Goal: Task Accomplishment & Management: Use online tool/utility

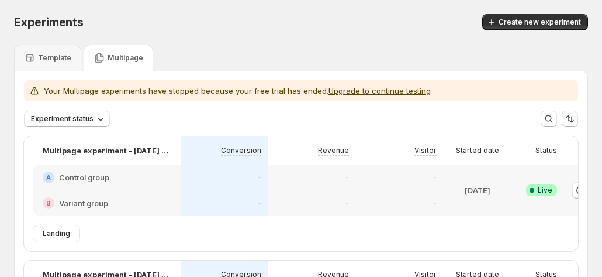
click at [122, 61] on p "Multipage" at bounding box center [126, 57] width 36 height 9
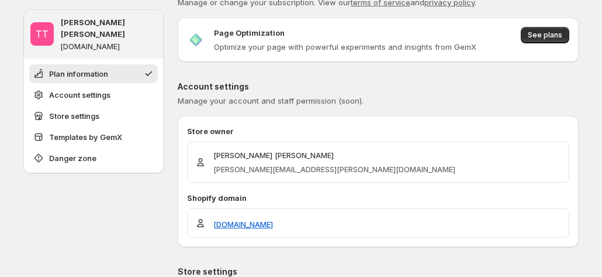
scroll to position [58, 0]
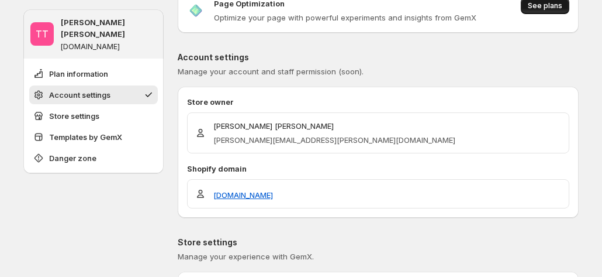
click at [543, 5] on span "See plans" at bounding box center [545, 5] width 35 height 9
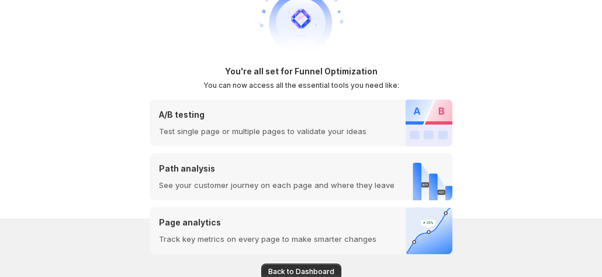
scroll to position [117, 0]
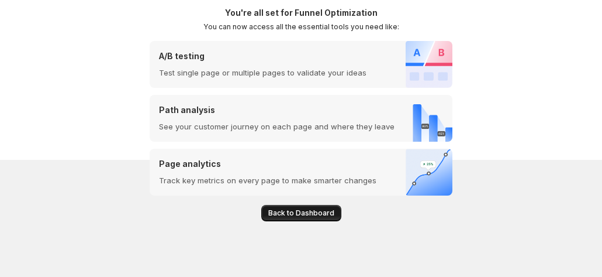
click at [306, 218] on button "Back to Dashboard" at bounding box center [301, 213] width 80 height 16
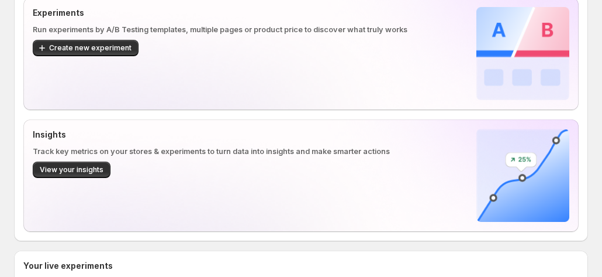
scroll to position [117, 0]
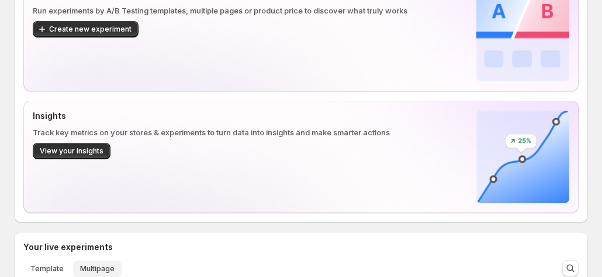
click at [73, 260] on button "Multipage" at bounding box center [97, 268] width 49 height 16
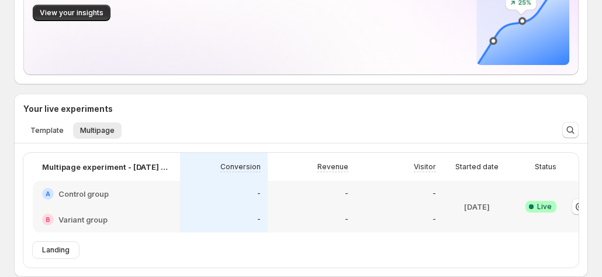
scroll to position [175, 0]
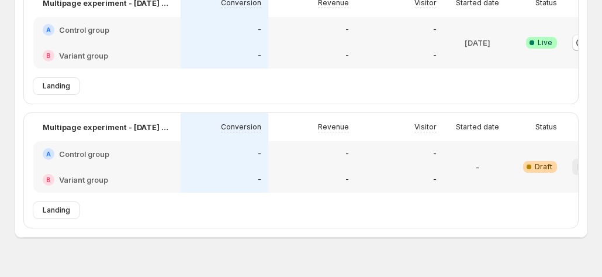
scroll to position [0, 65]
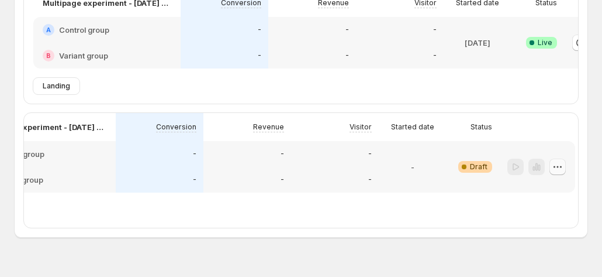
click at [563, 173] on icon "button" at bounding box center [558, 167] width 12 height 12
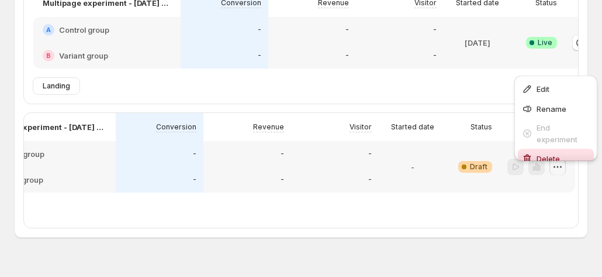
click at [542, 155] on span "Delete" at bounding box center [548, 158] width 23 height 9
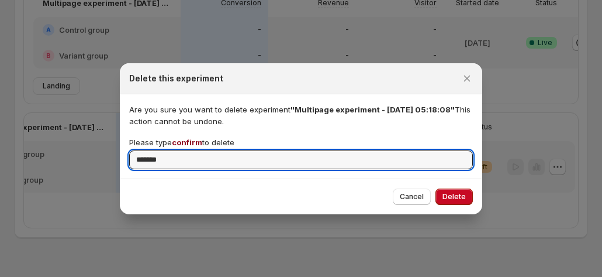
type input "*******"
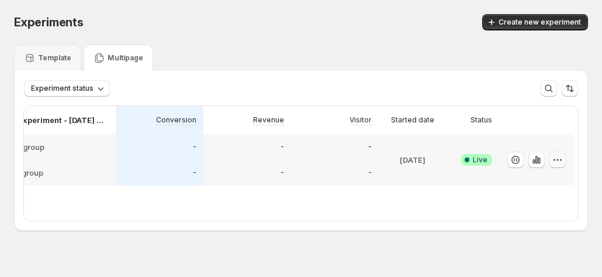
click at [561, 162] on icon "button" at bounding box center [558, 160] width 12 height 12
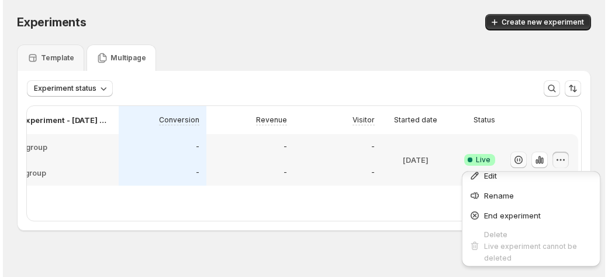
scroll to position [12, 0]
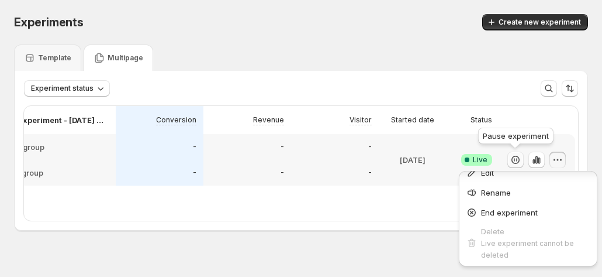
click at [522, 156] on button "button" at bounding box center [516, 159] width 16 height 16
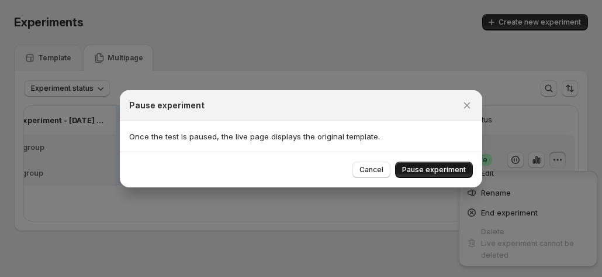
click at [426, 165] on span "Pause experiment" at bounding box center [434, 169] width 64 height 9
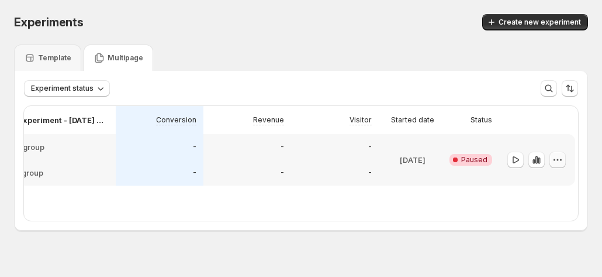
click at [558, 161] on icon "button" at bounding box center [558, 160] width 12 height 12
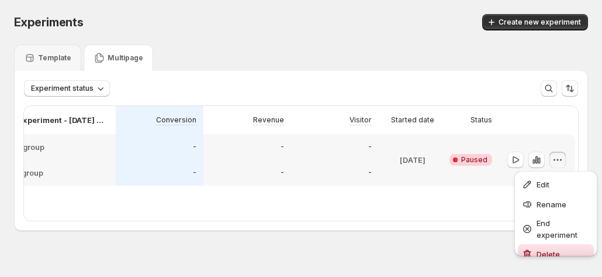
click at [535, 250] on div "Delete" at bounding box center [556, 254] width 69 height 12
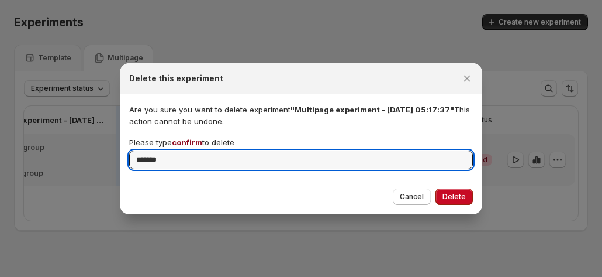
type input "*******"
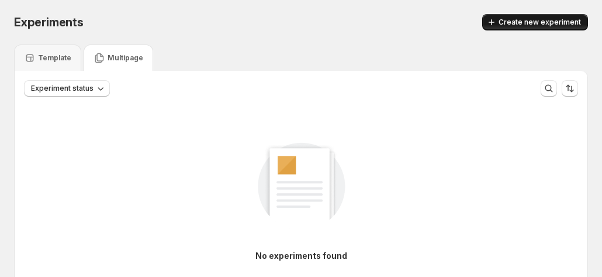
click at [547, 30] on button "Create new experiment" at bounding box center [535, 22] width 106 height 16
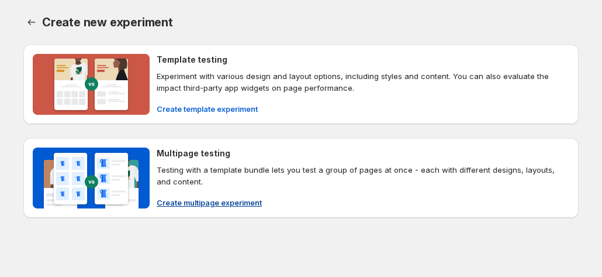
click at [172, 196] on span "Create multipage experiment" at bounding box center [209, 202] width 105 height 12
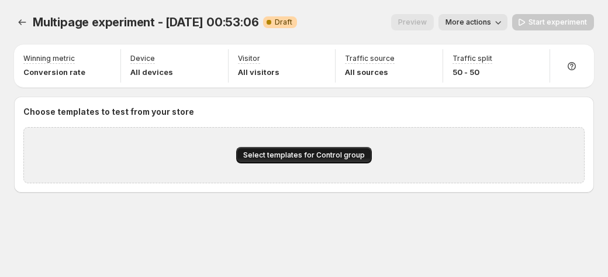
click at [335, 154] on span "Select templates for Control group" at bounding box center [304, 154] width 122 height 9
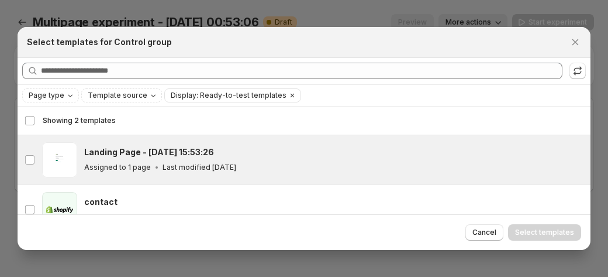
click at [78, 151] on div "gp-template-584802759824376532 Landing Page - Sep 17, 15:53:26 Assigned to 1 pa…" at bounding box center [304, 159] width 559 height 35
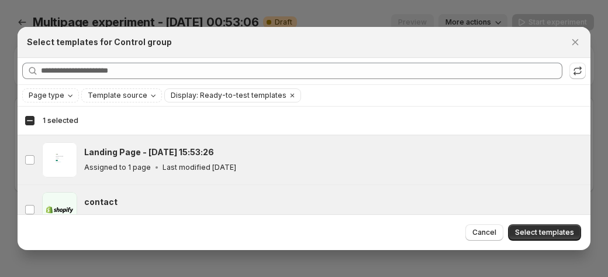
click at [195, 199] on div "contact" at bounding box center [332, 202] width 496 height 12
click at [352, 205] on div "contact" at bounding box center [332, 202] width 496 height 12
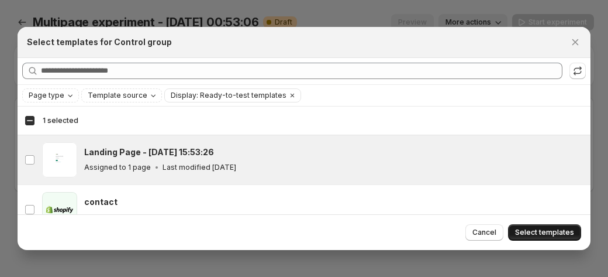
click at [537, 229] on span "Select templates" at bounding box center [544, 231] width 59 height 9
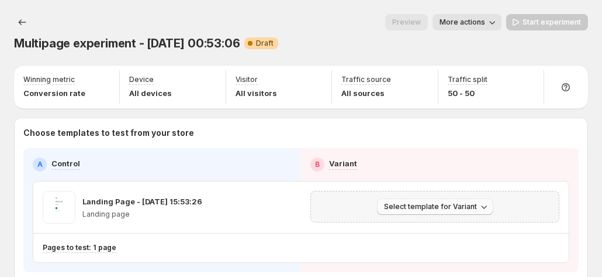
click at [398, 202] on span "Select template for Variant" at bounding box center [430, 206] width 93 height 9
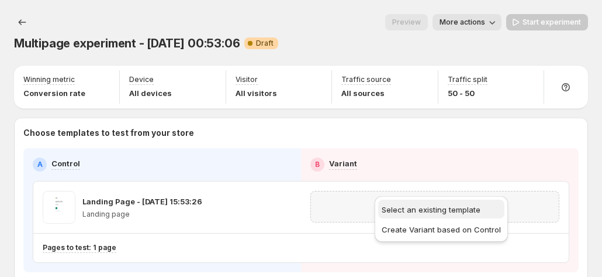
click at [401, 202] on button "Select an existing template" at bounding box center [441, 208] width 126 height 19
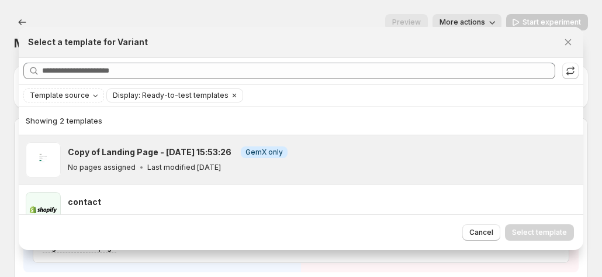
click at [184, 167] on p "Last modified 20 days ago" at bounding box center [184, 167] width 74 height 9
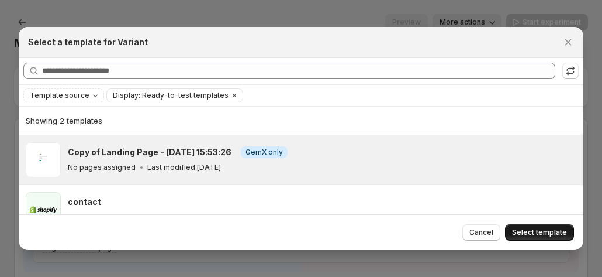
click at [536, 230] on span "Select template" at bounding box center [539, 231] width 55 height 9
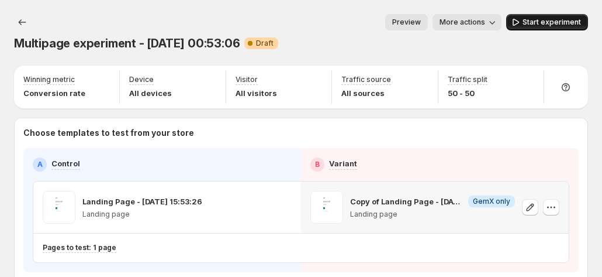
click at [543, 24] on span "Start experiment" at bounding box center [552, 22] width 58 height 9
click at [29, 23] on button "Experiments" at bounding box center [22, 22] width 16 height 16
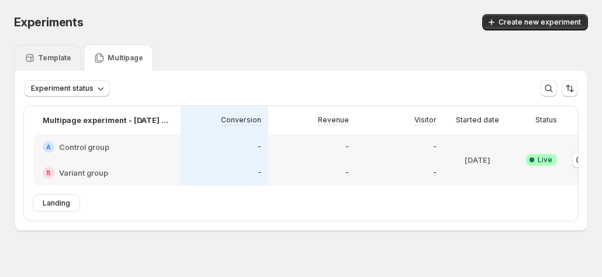
click at [51, 58] on p "Template" at bounding box center [54, 57] width 33 height 9
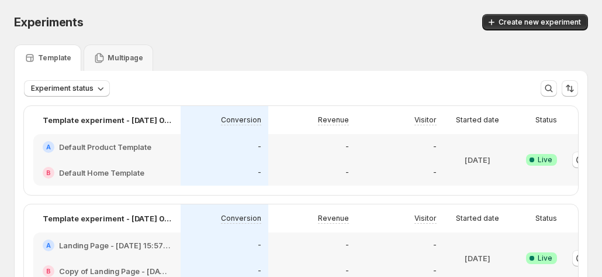
drag, startPoint x: 404, startPoint y: 44, endPoint x: 361, endPoint y: 27, distance: 46.5
click at [96, 57] on icon at bounding box center [100, 58] width 12 height 12
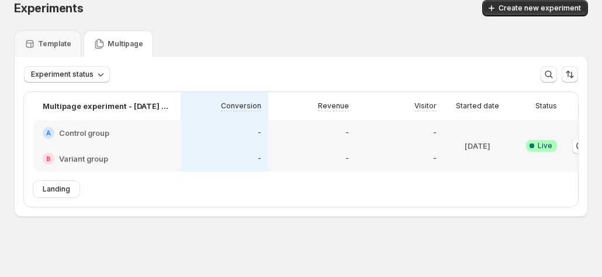
scroll to position [22, 0]
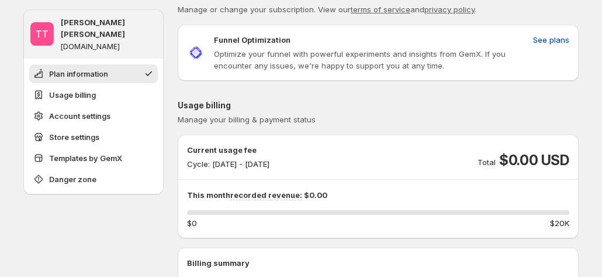
click at [551, 36] on span "See plans" at bounding box center [551, 40] width 36 height 12
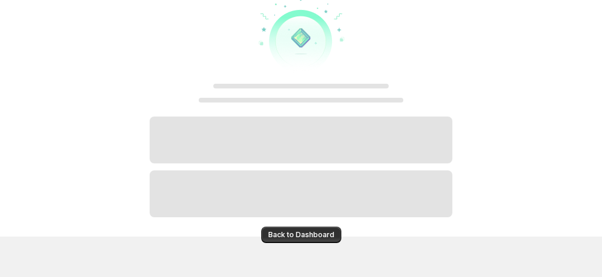
scroll to position [58, 0]
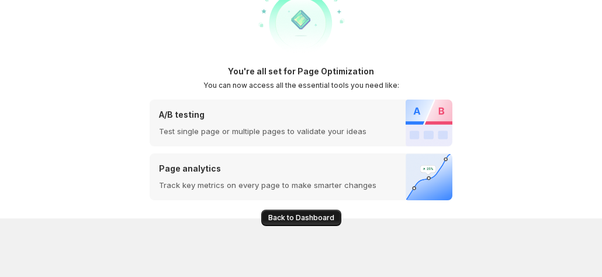
click at [290, 222] on span "Back to Dashboard" at bounding box center [301, 217] width 66 height 9
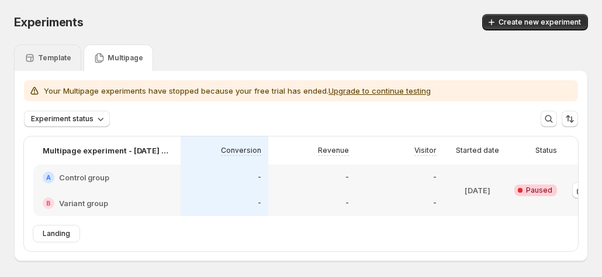
click at [45, 64] on div "Template" at bounding box center [47, 57] width 67 height 26
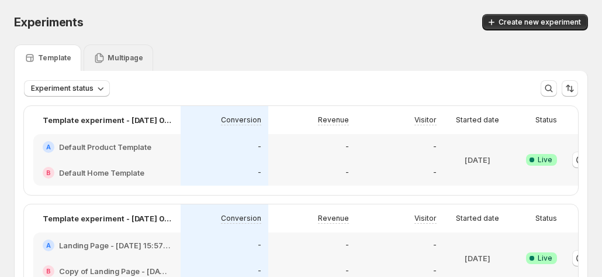
click at [92, 51] on div "Multipage" at bounding box center [119, 57] width 70 height 26
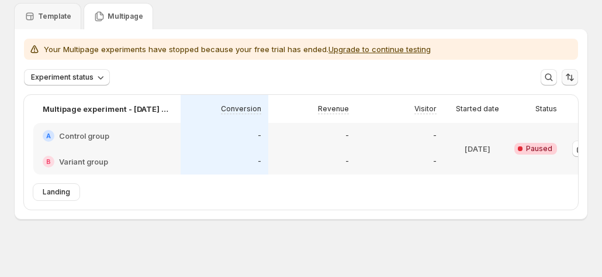
scroll to position [53, 0]
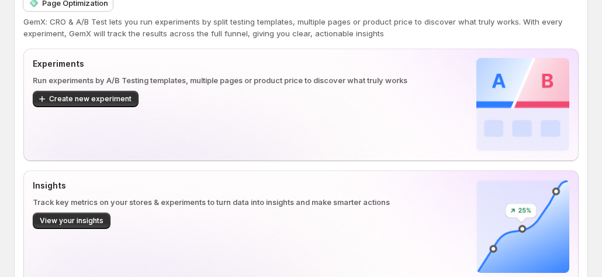
scroll to position [58, 0]
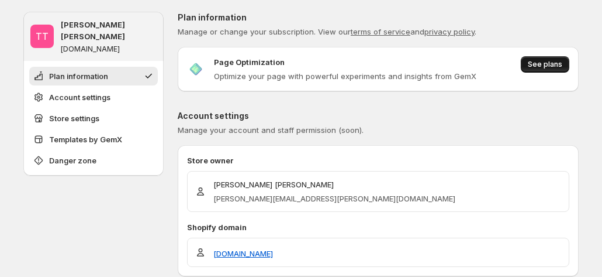
click at [541, 68] on span "See plans" at bounding box center [545, 64] width 35 height 9
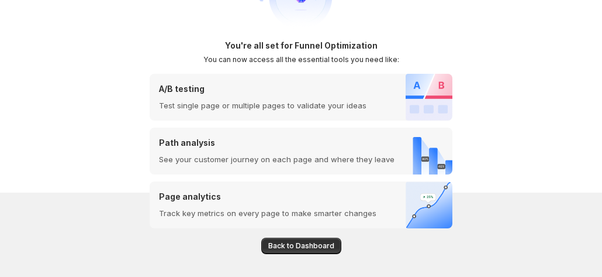
scroll to position [117, 0]
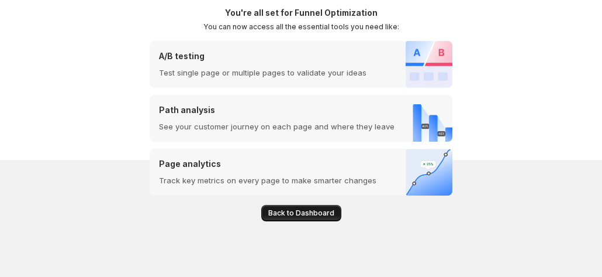
click at [282, 215] on span "Back to Dashboard" at bounding box center [301, 212] width 66 height 9
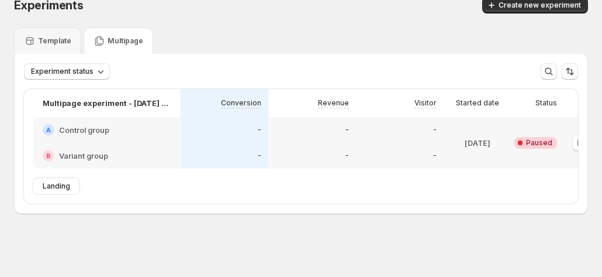
scroll to position [22, 0]
click at [65, 41] on div "Template" at bounding box center [47, 41] width 47 height 12
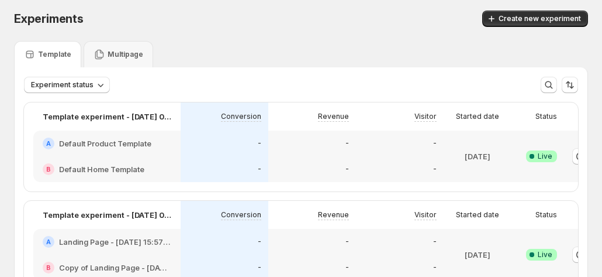
scroll to position [0, 0]
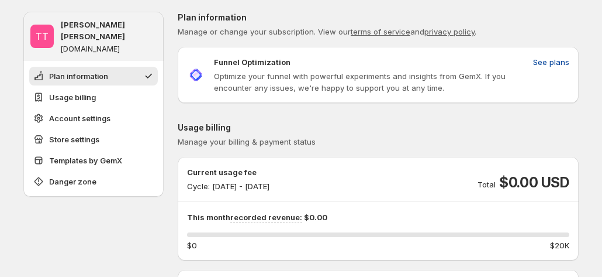
click at [549, 63] on span "See plans" at bounding box center [551, 62] width 36 height 12
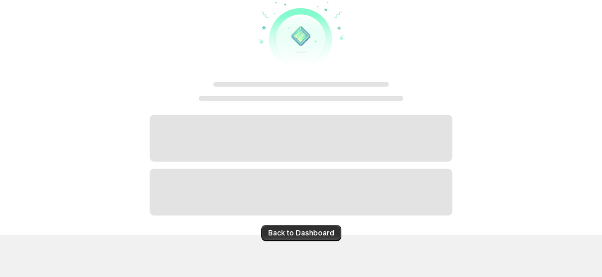
scroll to position [58, 0]
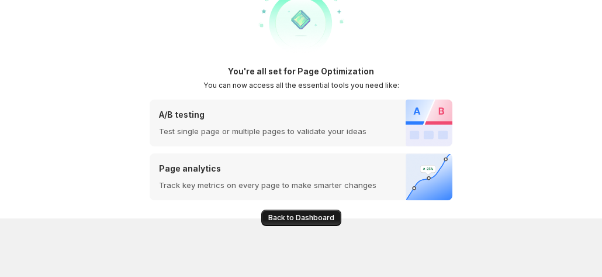
click at [294, 223] on button "Back to Dashboard" at bounding box center [301, 217] width 80 height 16
